Goal: Task Accomplishment & Management: Manage account settings

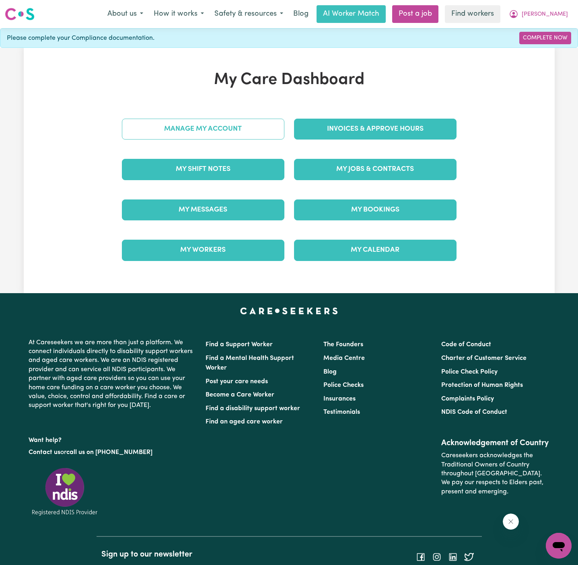
click at [253, 126] on link "Manage My Account" at bounding box center [203, 129] width 162 height 21
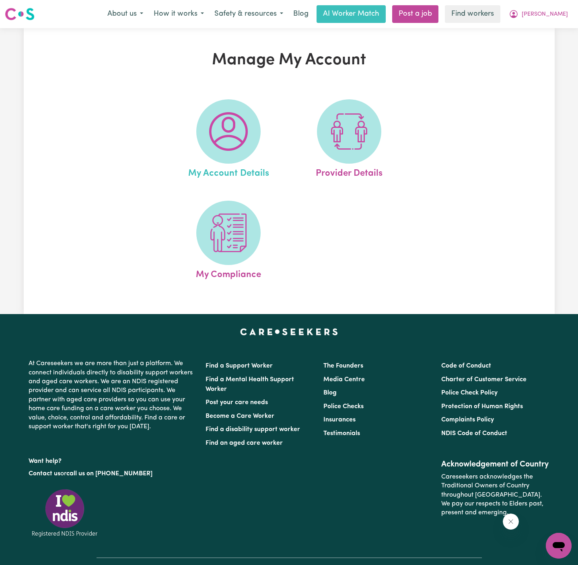
click at [268, 129] on link "My Account Details" at bounding box center [228, 139] width 116 height 81
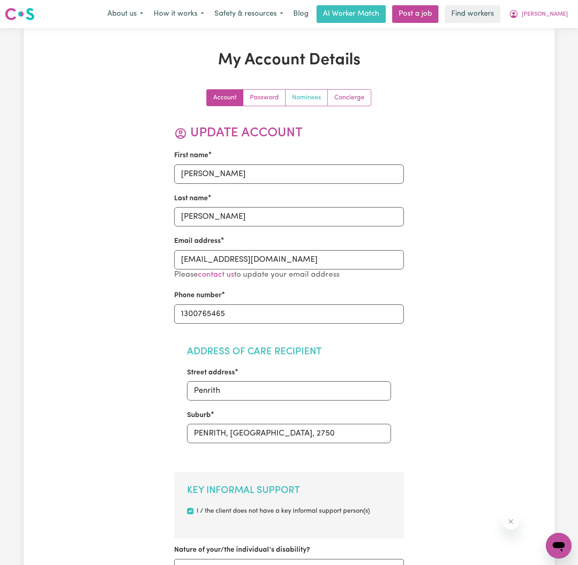
click at [321, 92] on link "Nominees" at bounding box center [306, 98] width 42 height 16
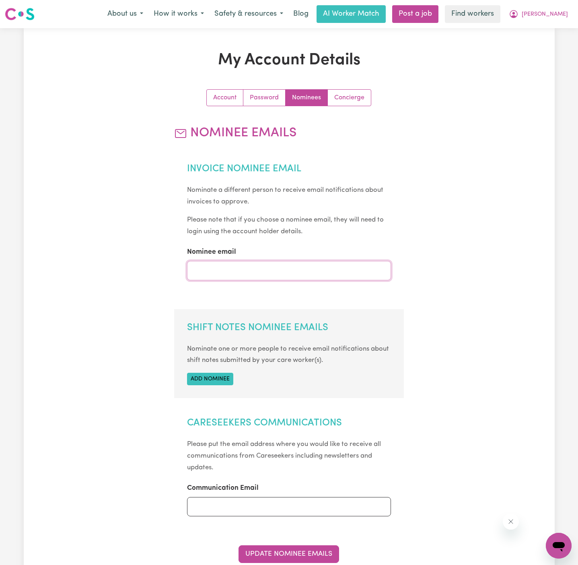
click at [253, 276] on input "Nominee email" at bounding box center [289, 270] width 204 height 19
click at [209, 386] on section "Shift Notes Nominee Emails Nominate one or more people to receive email notific…" at bounding box center [289, 353] width 230 height 89
click at [215, 379] on button "Add nominee" at bounding box center [210, 379] width 46 height 12
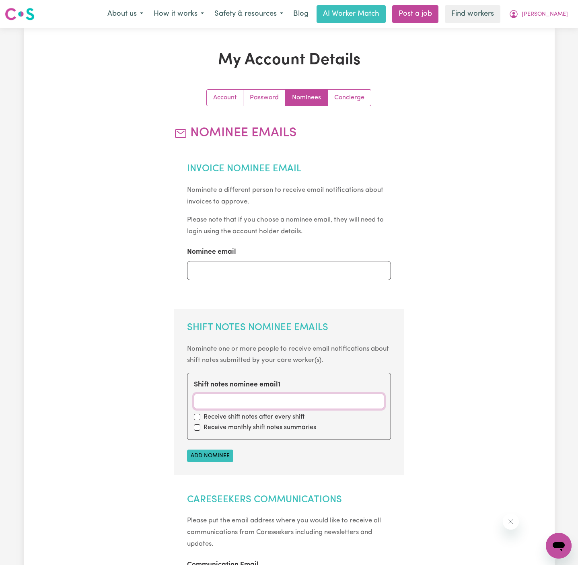
click at [230, 397] on input "Shift notes nominee email 1" at bounding box center [289, 401] width 190 height 15
paste input "[EMAIL_ADDRESS][DOMAIN_NAME]"
type input "[EMAIL_ADDRESS][DOMAIN_NAME]"
click at [199, 417] on input "checkbox" at bounding box center [197, 417] width 6 height 6
checkbox input "true"
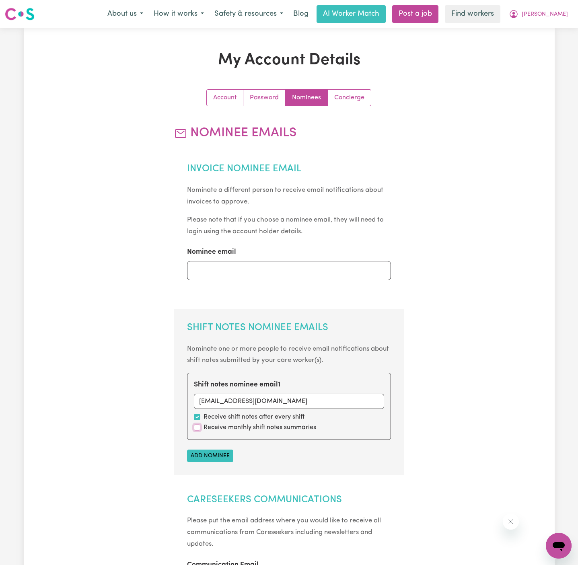
click at [199, 428] on input "checkbox" at bounding box center [197, 427] width 6 height 6
checkbox input "true"
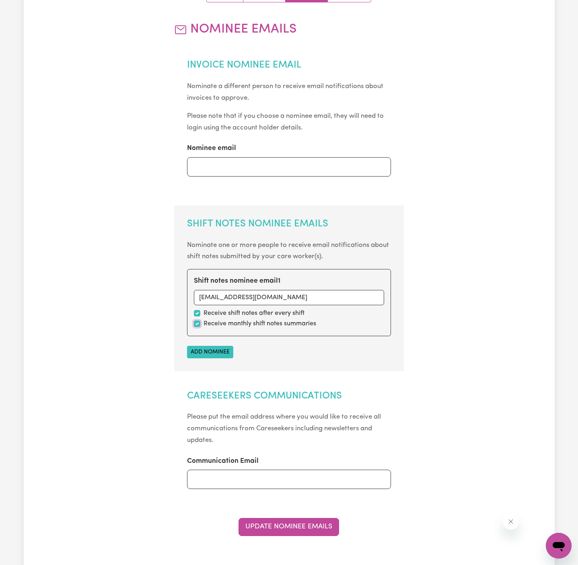
scroll to position [131, 0]
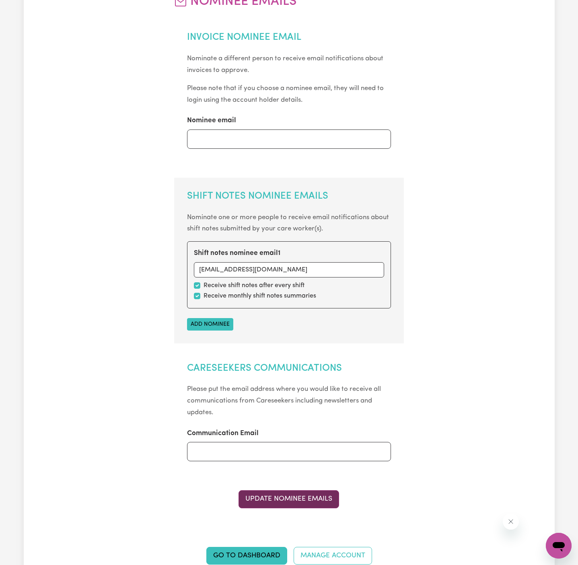
click at [315, 494] on button "Update Nominee Emails" at bounding box center [288, 499] width 101 height 18
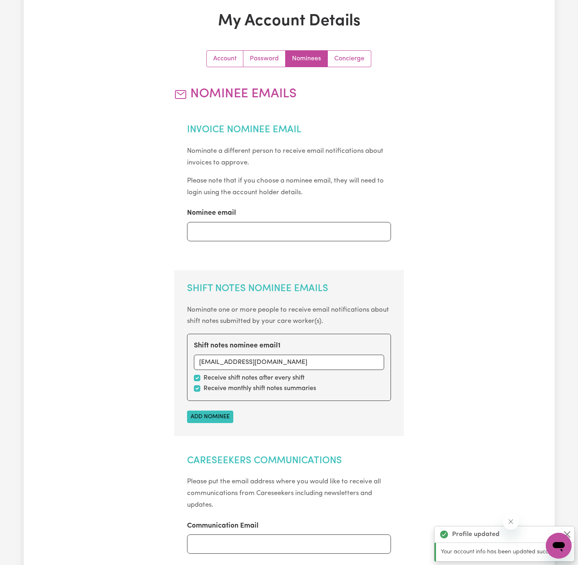
scroll to position [0, 0]
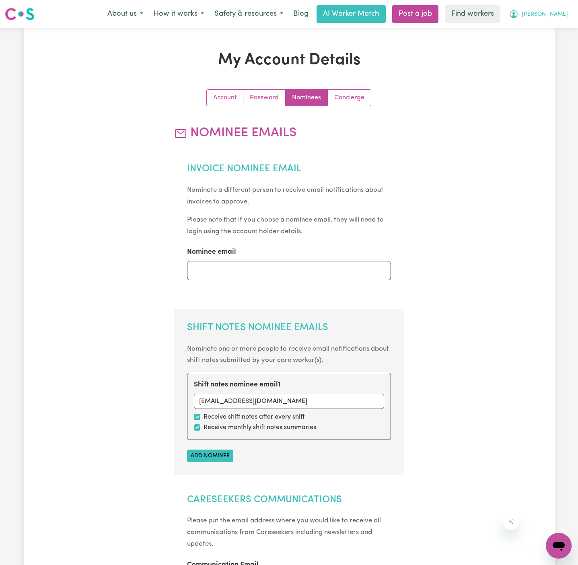
click at [555, 13] on span "[PERSON_NAME]" at bounding box center [544, 14] width 46 height 9
click at [554, 30] on link "My Dashboard" at bounding box center [541, 31] width 64 height 15
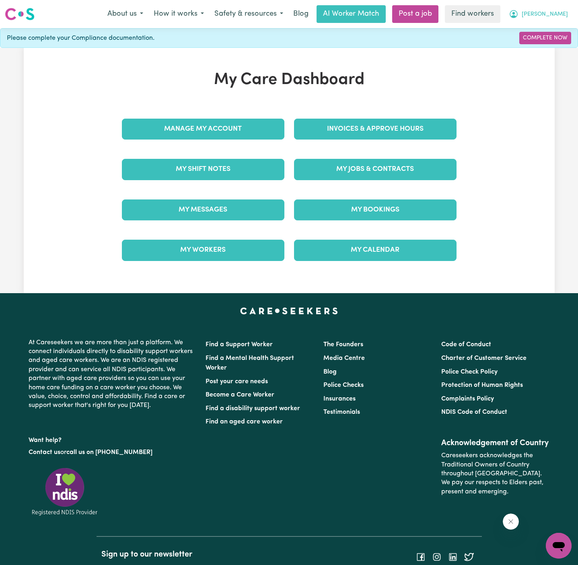
click at [563, 15] on span "[PERSON_NAME]" at bounding box center [544, 14] width 46 height 9
drag, startPoint x: 563, startPoint y: 20, endPoint x: 562, endPoint y: 39, distance: 19.4
click at [562, 38] on link "My Dashboard" at bounding box center [541, 31] width 64 height 15
click at [559, 49] on link "Logout" at bounding box center [541, 46] width 64 height 15
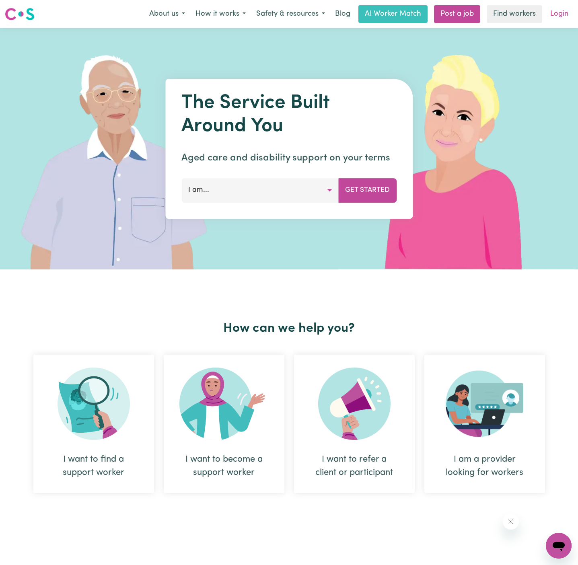
click at [565, 6] on link "Login" at bounding box center [559, 14] width 28 height 18
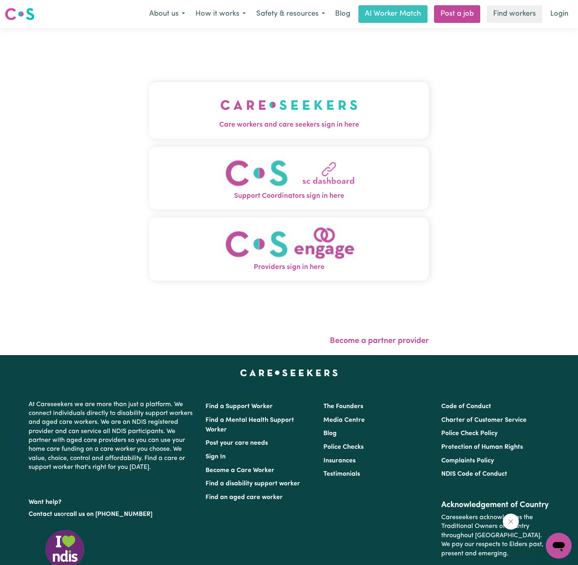
click at [265, 102] on img "Care workers and care seekers sign in here" at bounding box center [288, 105] width 137 height 30
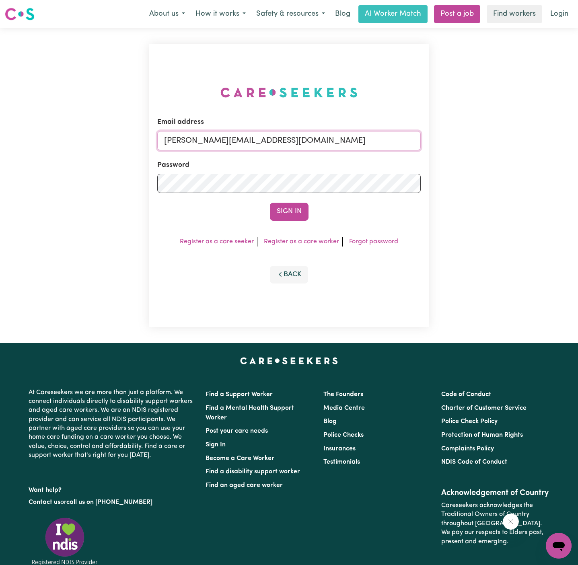
click at [309, 139] on input "[PERSON_NAME][EMAIL_ADDRESS][DOMAIN_NAME]" at bounding box center [288, 140] width 263 height 19
click at [322, 144] on input "[EMAIL_ADDRESS][DOMAIN_NAME]" at bounding box center [288, 140] width 263 height 19
drag, startPoint x: 204, startPoint y: 139, endPoint x: 535, endPoint y: 138, distance: 330.9
click at [535, 138] on div "Email address [EMAIL_ADDRESS][DOMAIN_NAME] Password Sign In Register as a care …" at bounding box center [289, 185] width 578 height 315
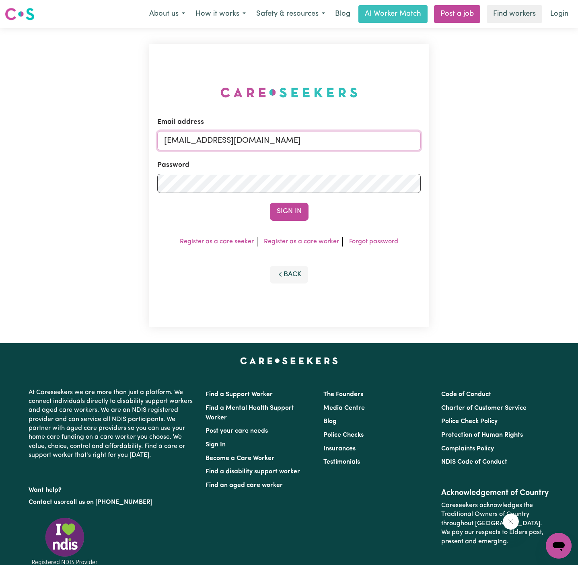
drag, startPoint x: 206, startPoint y: 143, endPoint x: 532, endPoint y: 146, distance: 325.3
click at [532, 146] on div "Email address [EMAIL_ADDRESS][DOMAIN_NAME] Password Sign In Register as a care …" at bounding box center [289, 185] width 578 height 315
paste input "TeresaConejoPAWA"
type input "[EMAIL_ADDRESS][DOMAIN_NAME]"
click at [270, 203] on button "Sign In" at bounding box center [289, 212] width 39 height 18
